Goal: Task Accomplishment & Management: Complete application form

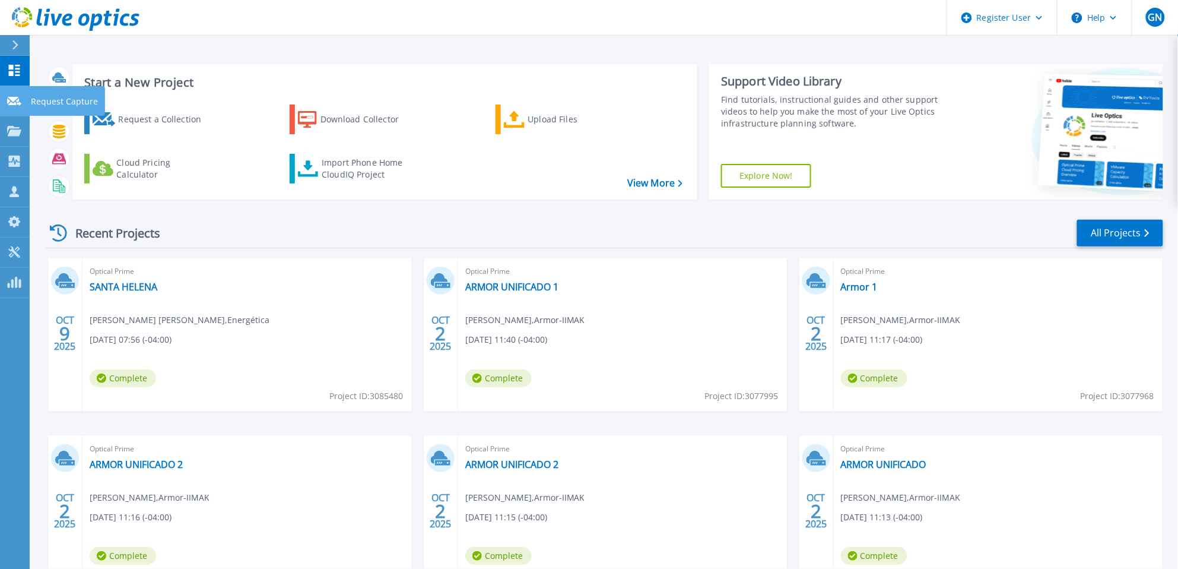
click at [17, 97] on icon at bounding box center [14, 101] width 14 height 9
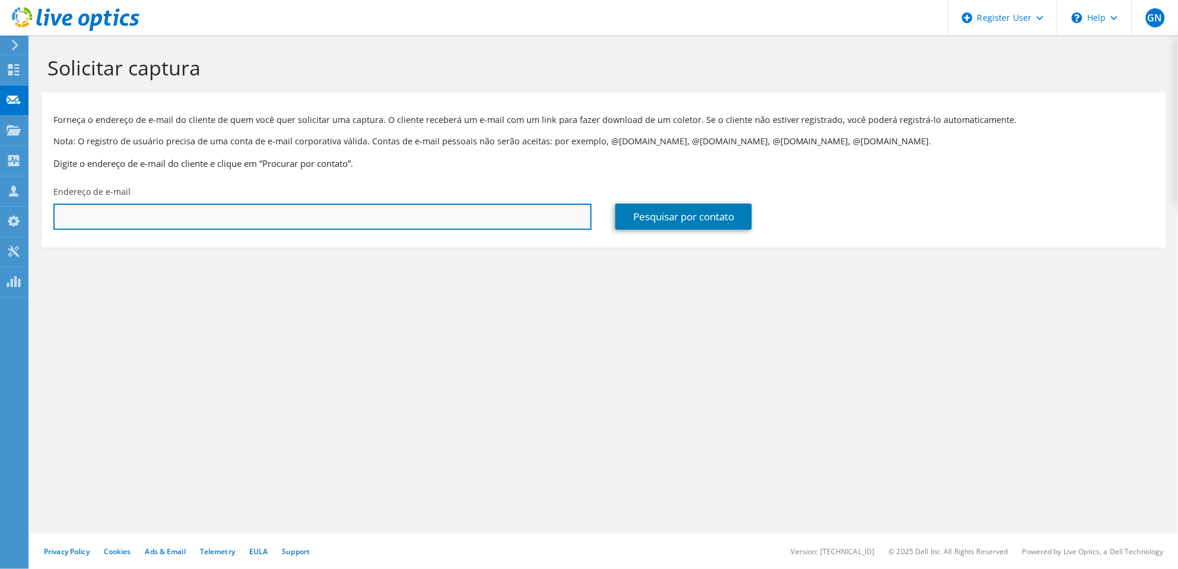
click at [250, 208] on input "text" at bounding box center [322, 217] width 538 height 26
paste input "Rafael@axes.com.br"
type input "Rafael@axes.com.br"
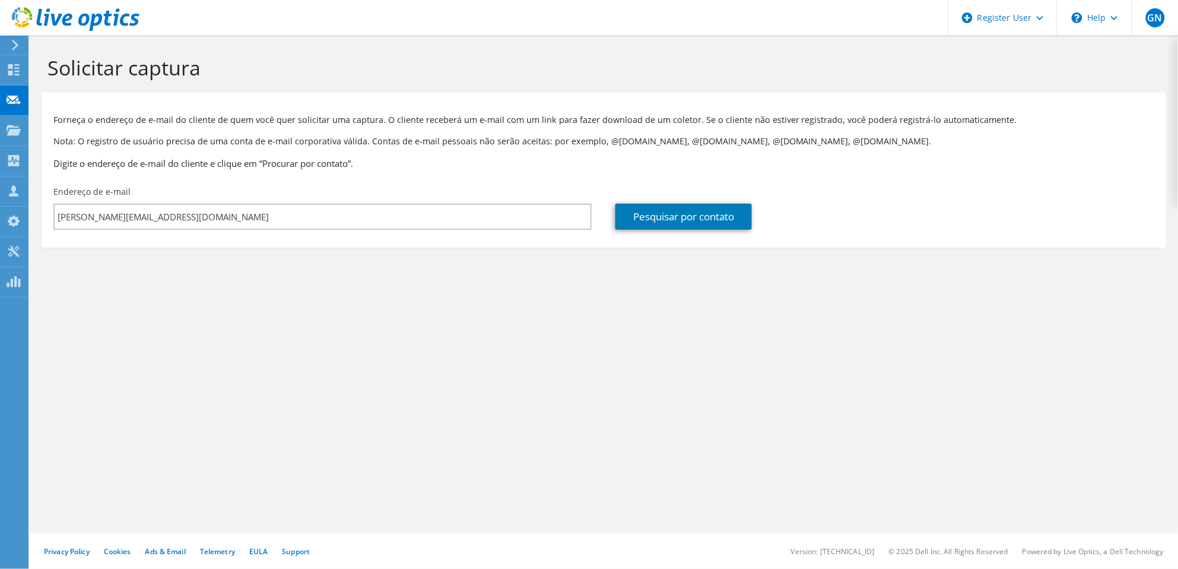
click at [290, 248] on section "Forneça o endereço de e-mail do cliente de quem você quer solicitar uma captura…" at bounding box center [604, 170] width 1125 height 155
click at [673, 223] on link "Pesquisar por contato" at bounding box center [684, 217] width 137 height 26
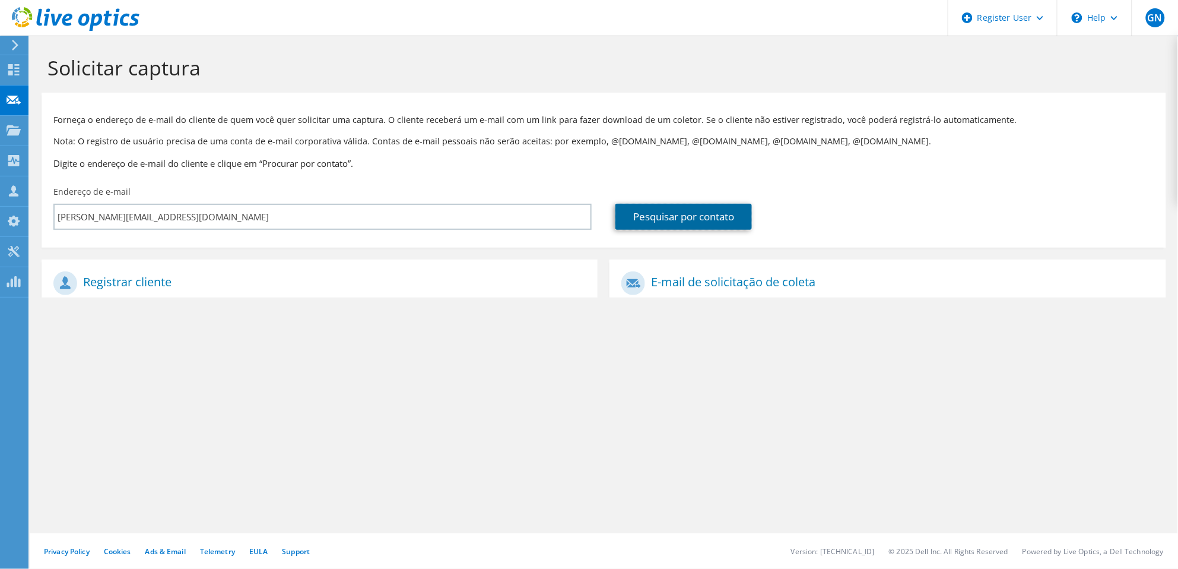
type input "AXXESS TELECOMUNICACOES LTDA - ME"
type input "RAFAEL"
type input "MORAIS"
type input "Brasil"
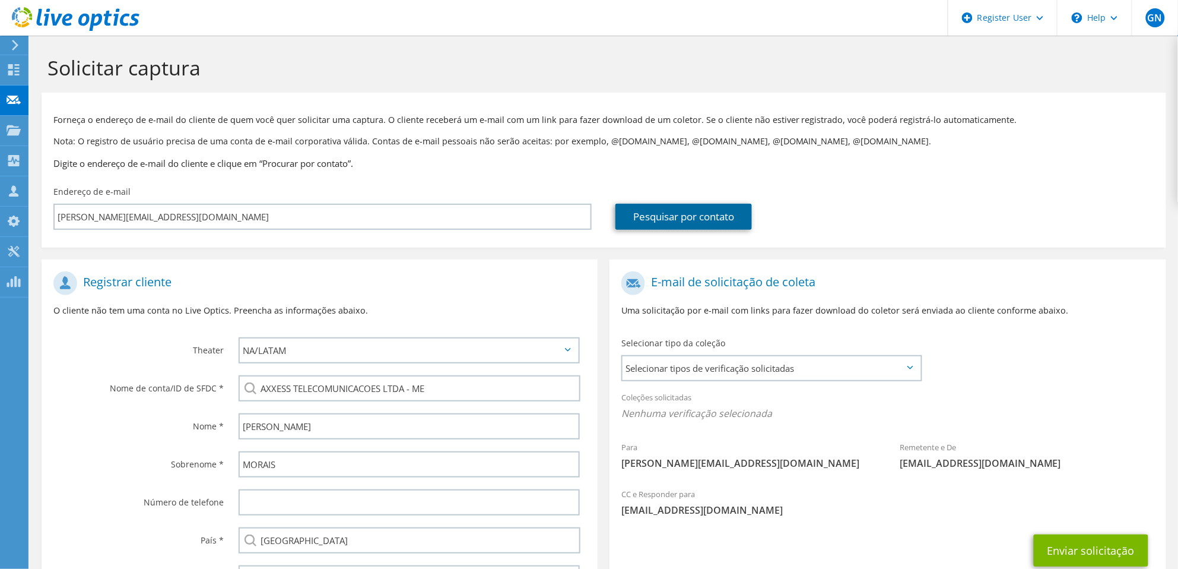
scroll to position [97, 0]
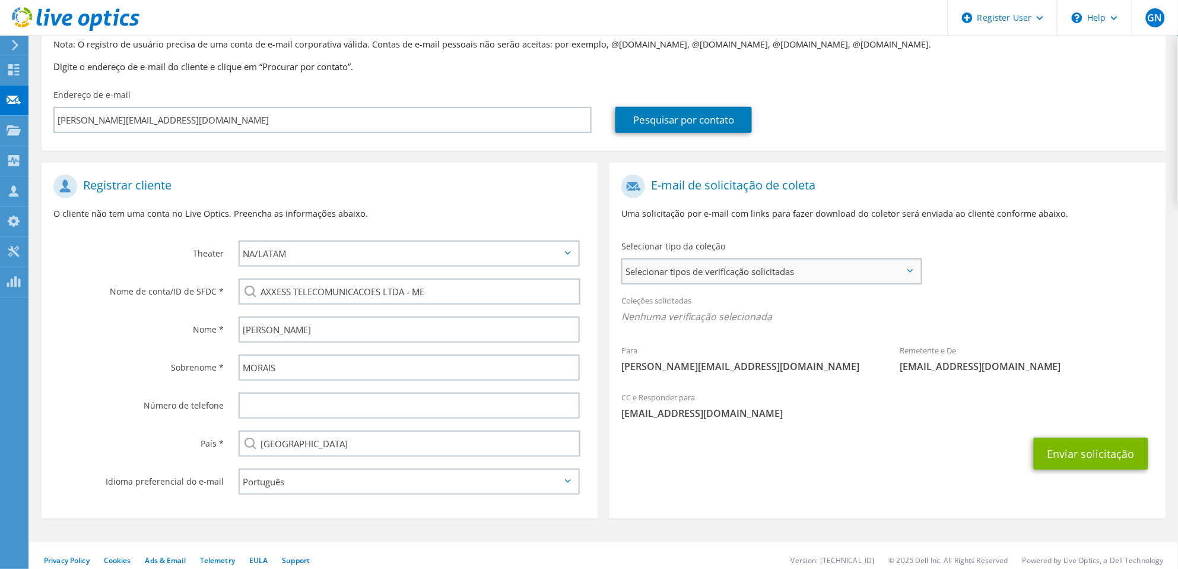
click at [759, 269] on span "Selecionar tipos de verificação solicitadas" at bounding box center [772, 271] width 298 height 24
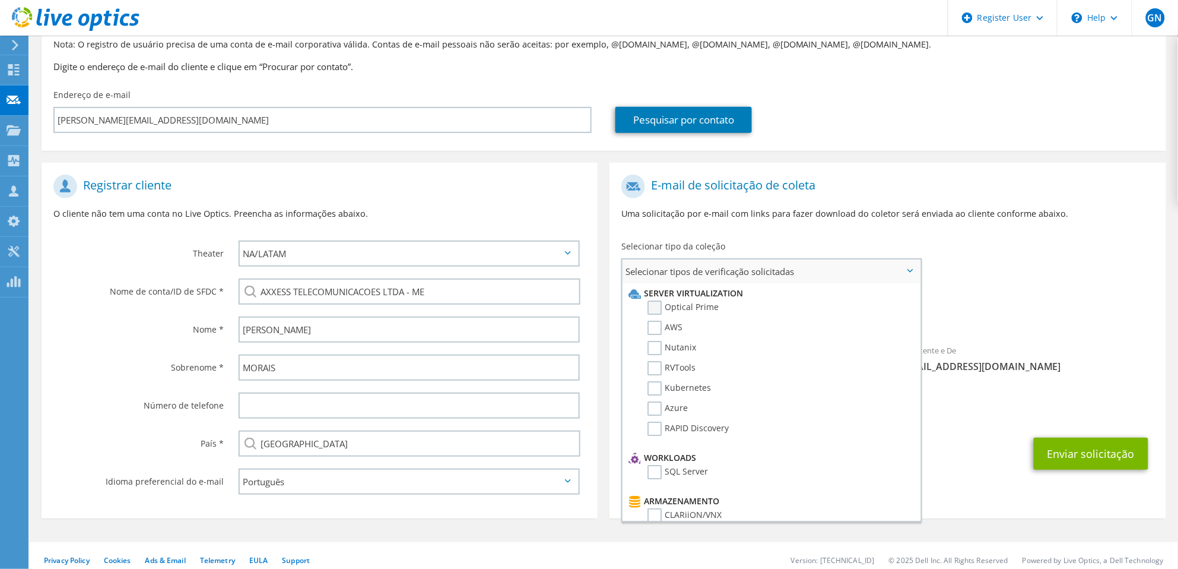
click at [656, 308] on label "Optical Prime" at bounding box center [683, 307] width 71 height 14
click at [0, 0] on input "Optical Prime" at bounding box center [0, 0] width 0 height 0
click at [1092, 275] on div "Para Rafael@axes.com.br Remetente e De liveoptics@liveoptics.com" at bounding box center [888, 279] width 556 height 220
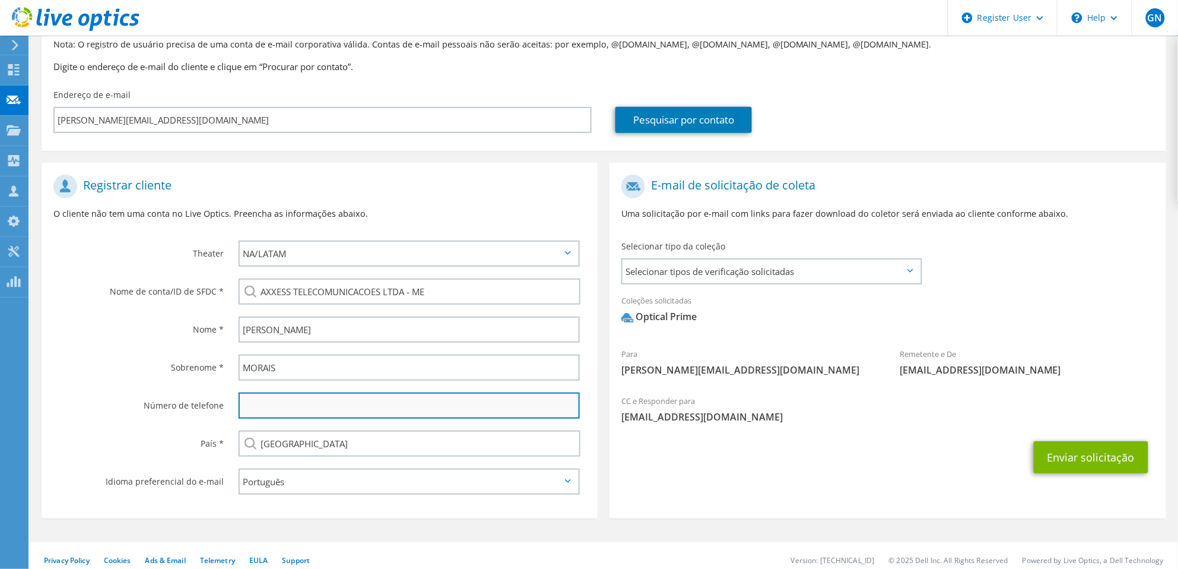
click at [294, 393] on input "text" at bounding box center [409, 405] width 341 height 26
click at [331, 392] on input "text" at bounding box center [409, 405] width 341 height 26
paste input "• 5KRPL22"
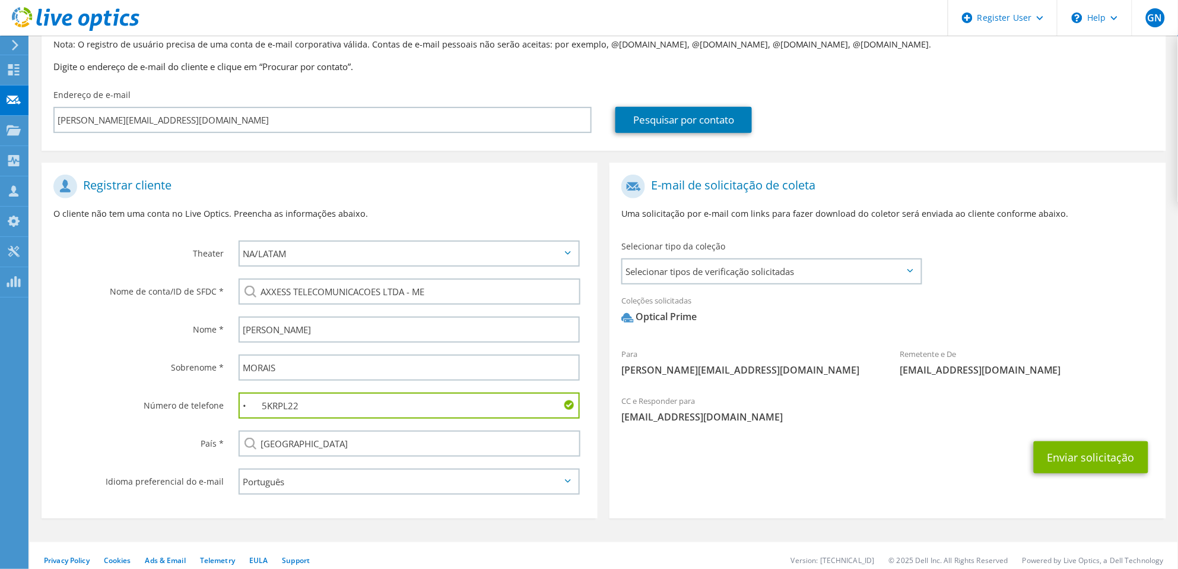
click at [284, 401] on input "• 5KRPL22" at bounding box center [409, 405] width 341 height 26
click at [277, 392] on input "•" at bounding box center [409, 405] width 341 height 26
click at [277, 394] on input "•" at bounding box center [409, 405] width 341 height 26
type input "•"
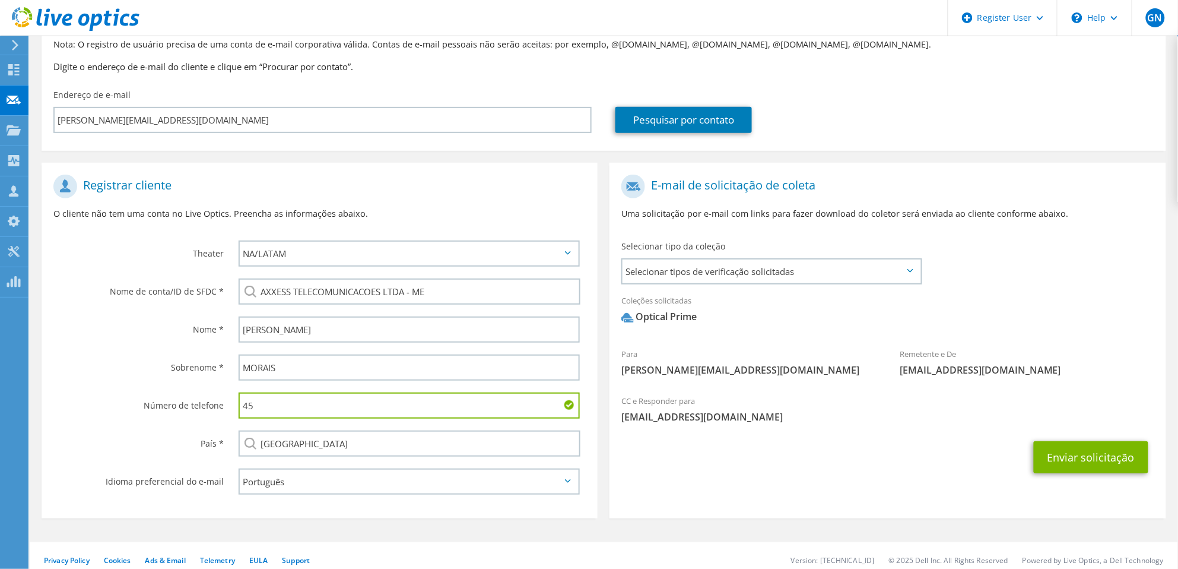
paste input "998011658"
type input "45998011658"
click at [781, 468] on div "Enviar solicitação" at bounding box center [888, 457] width 556 height 44
click at [805, 273] on span "Selecionar tipos de verificação solicitadas" at bounding box center [772, 271] width 298 height 24
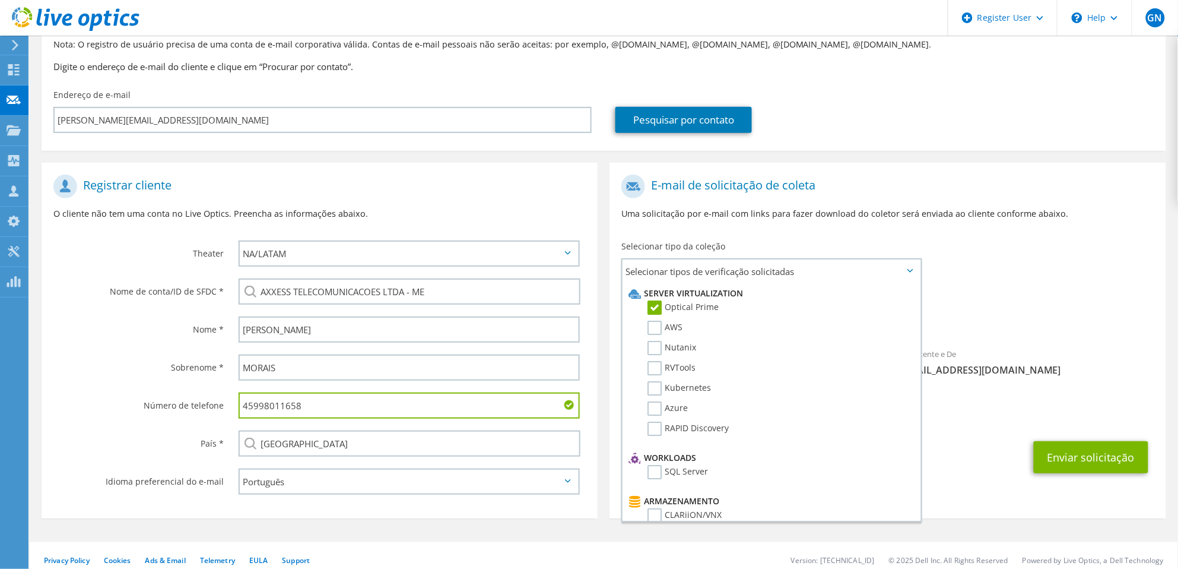
click at [1033, 328] on span "Optical Prime" at bounding box center [887, 320] width 532 height 20
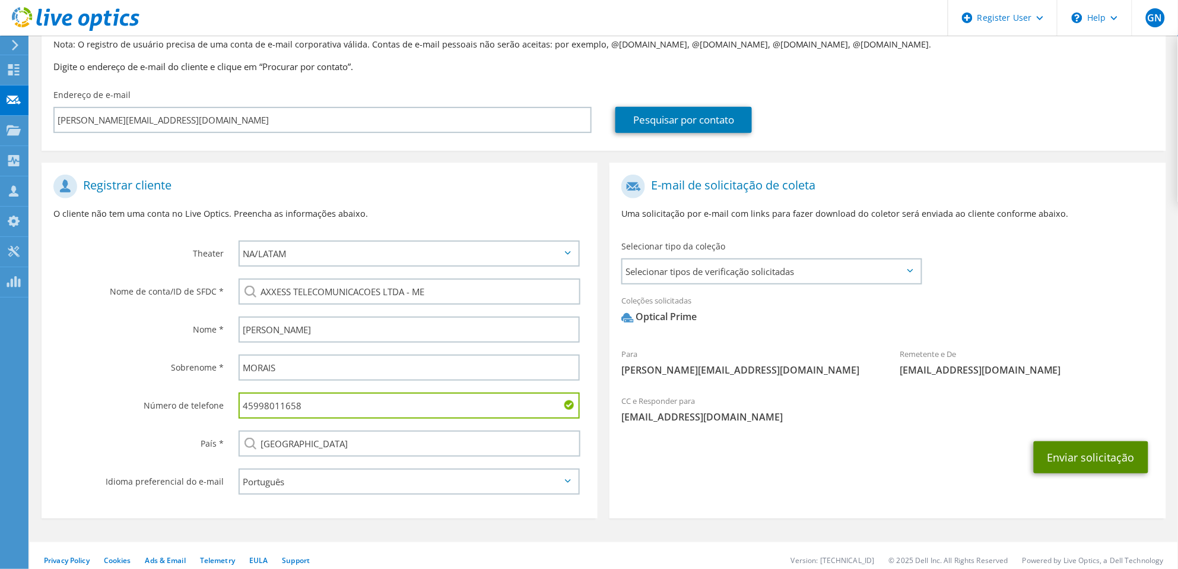
click at [1090, 461] on button "Enviar solicitação" at bounding box center [1091, 457] width 115 height 32
